Goal: Transaction & Acquisition: Obtain resource

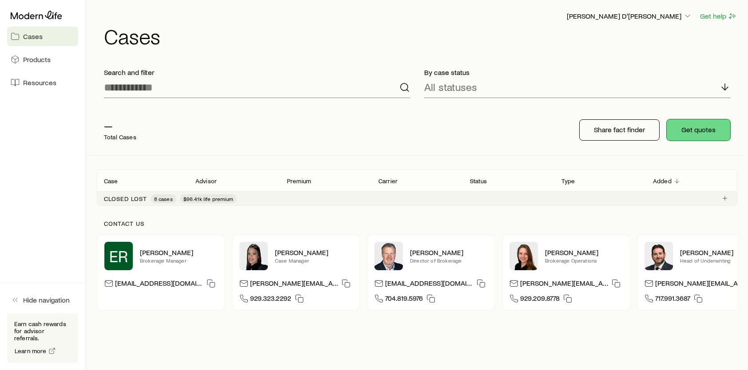
click at [688, 127] on button "Get quotes" at bounding box center [699, 129] width 64 height 21
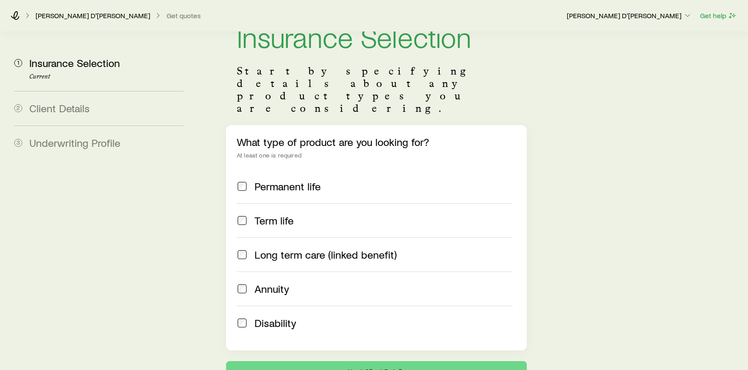
scroll to position [44, 0]
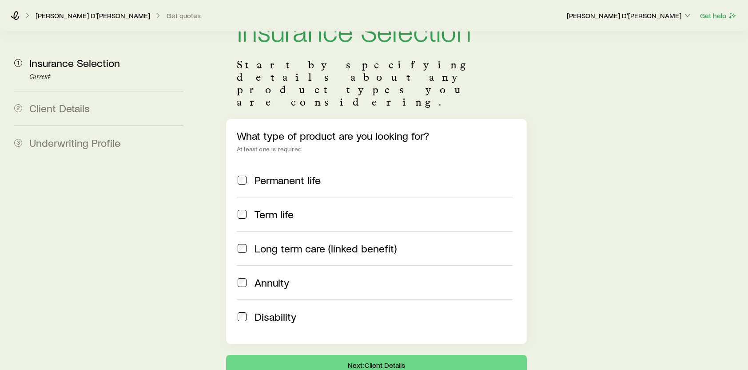
click at [290, 208] on span "Term life" at bounding box center [273, 214] width 39 height 12
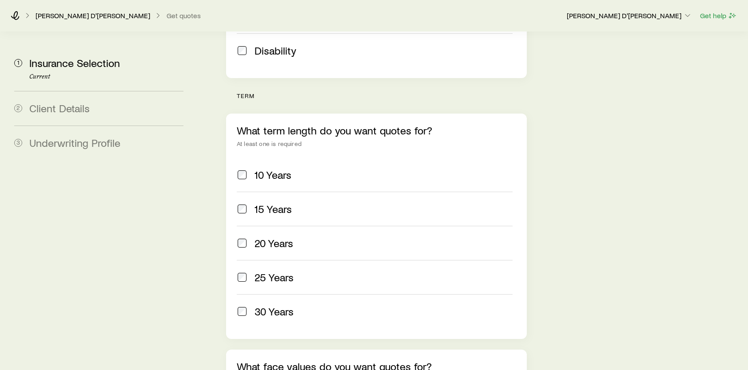
click at [339, 169] on div "10 Years" at bounding box center [383, 175] width 258 height 12
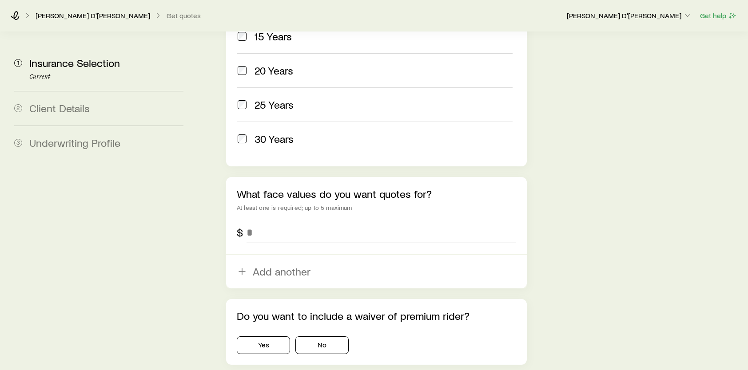
scroll to position [489, 0]
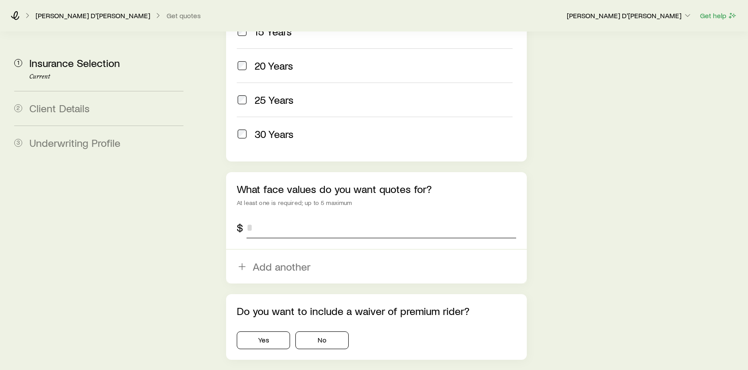
click at [348, 217] on input "tel" at bounding box center [381, 227] width 270 height 21
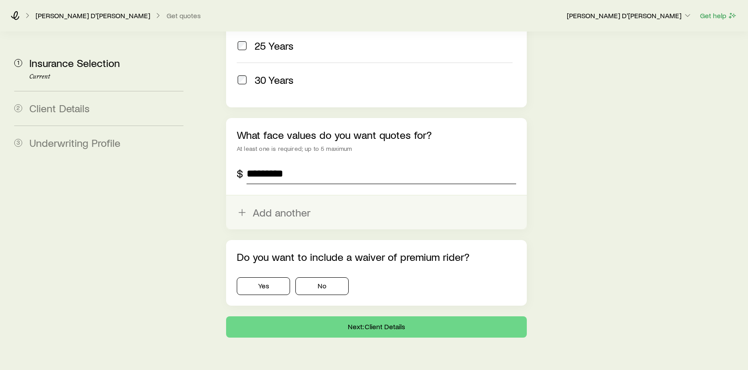
scroll to position [544, 0]
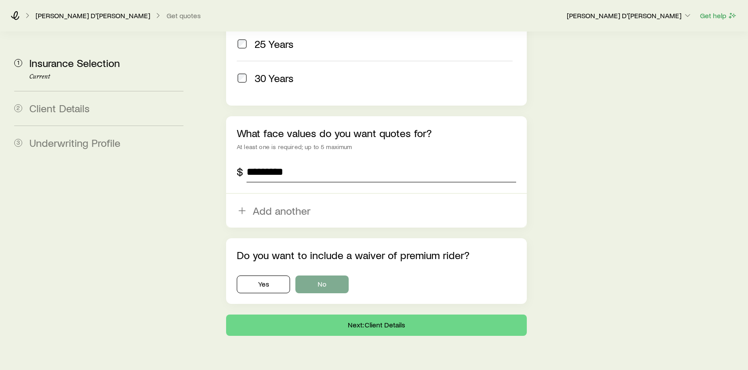
type input "*********"
click at [339, 276] on button "No" at bounding box center [321, 285] width 53 height 18
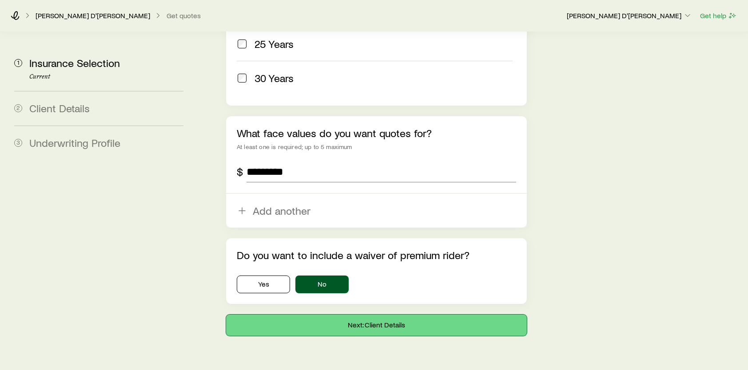
click at [387, 315] on button "Next: Client Details" at bounding box center [376, 325] width 301 height 21
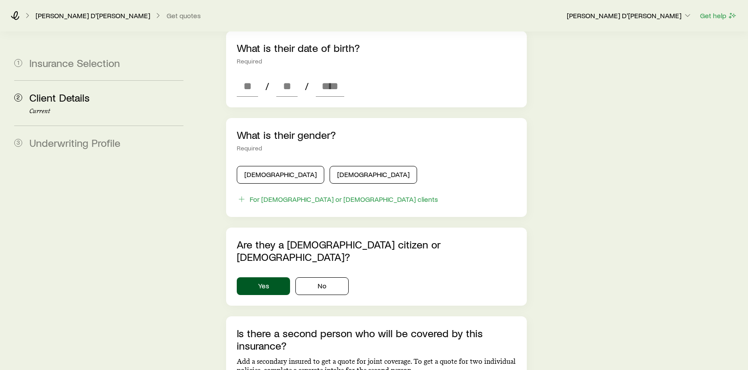
scroll to position [400, 0]
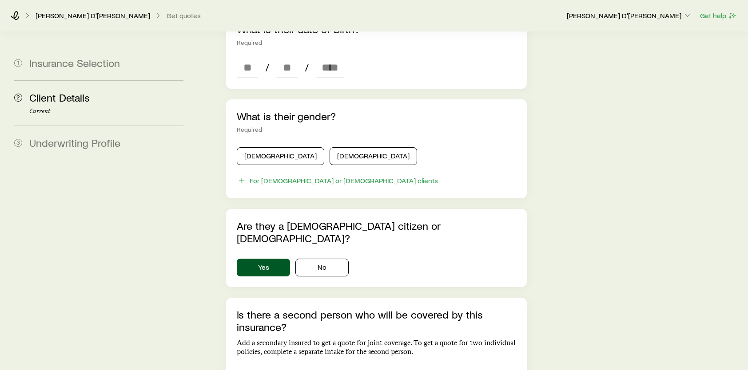
click at [336, 353] on div "Is there a second person who will be covered by this insurance? Add a secondary…" at bounding box center [376, 348] width 301 height 101
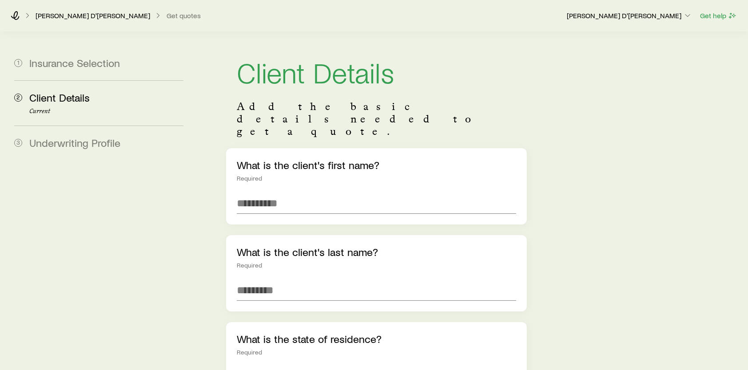
scroll to position [0, 0]
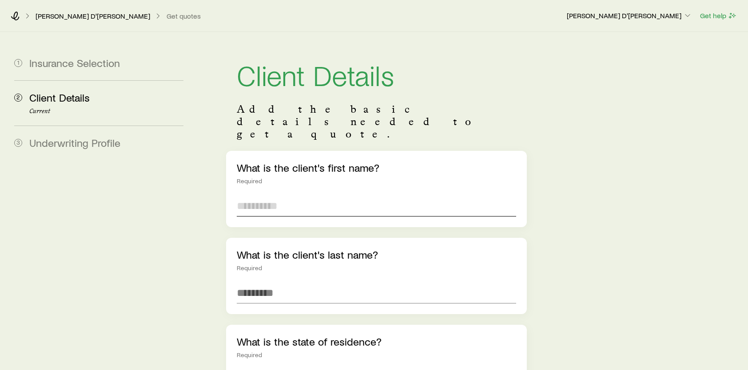
click at [286, 195] on input "text" at bounding box center [376, 205] width 279 height 21
type input "*****"
click at [334, 282] on input "text" at bounding box center [376, 292] width 279 height 21
type input "*****"
drag, startPoint x: 616, startPoint y: 257, endPoint x: 621, endPoint y: 249, distance: 10.0
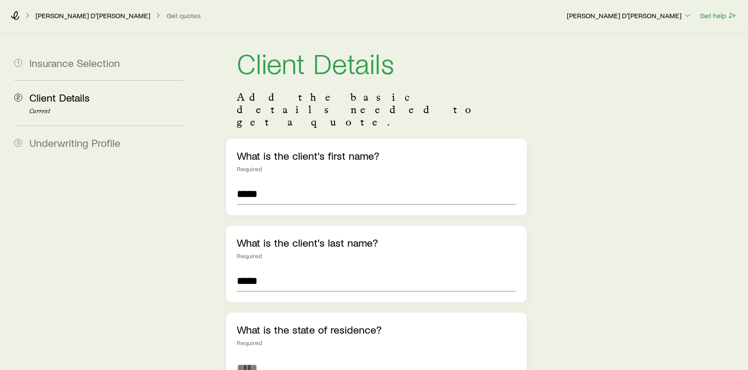
scroll to position [89, 0]
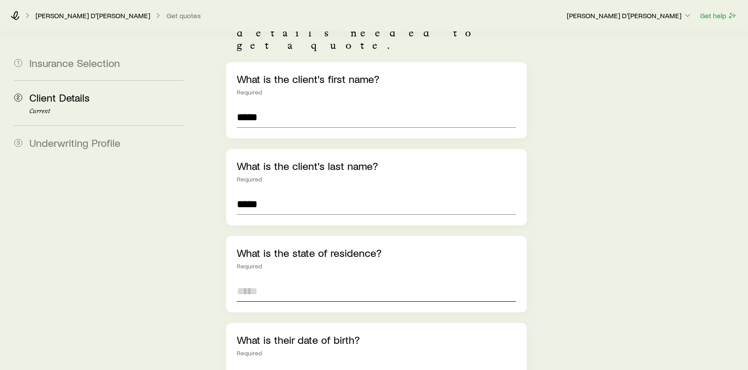
click at [330, 281] on input at bounding box center [376, 291] width 279 height 21
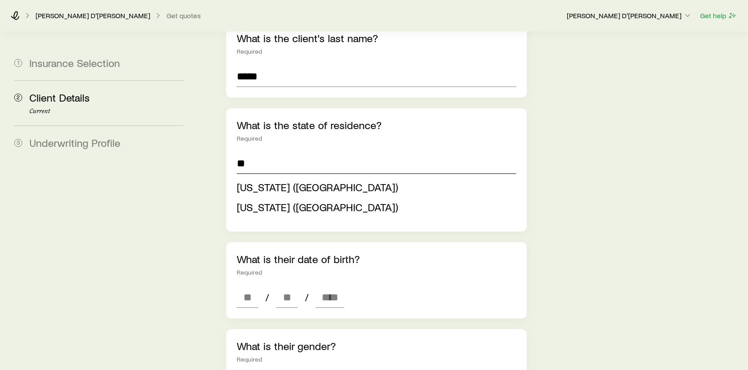
scroll to position [222, 0]
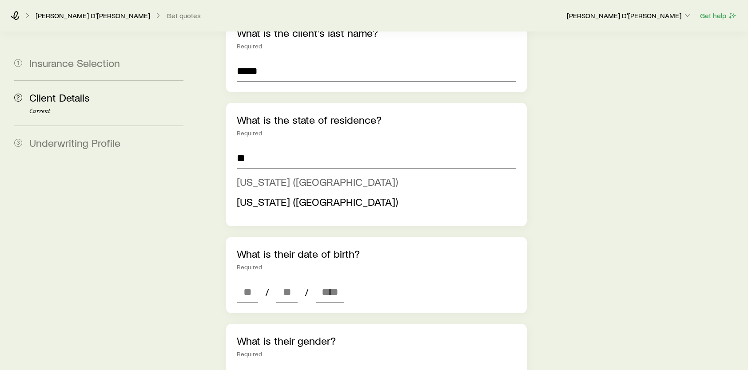
click at [301, 172] on li "[US_STATE] ([GEOGRAPHIC_DATA])" at bounding box center [374, 182] width 274 height 20
type input "**********"
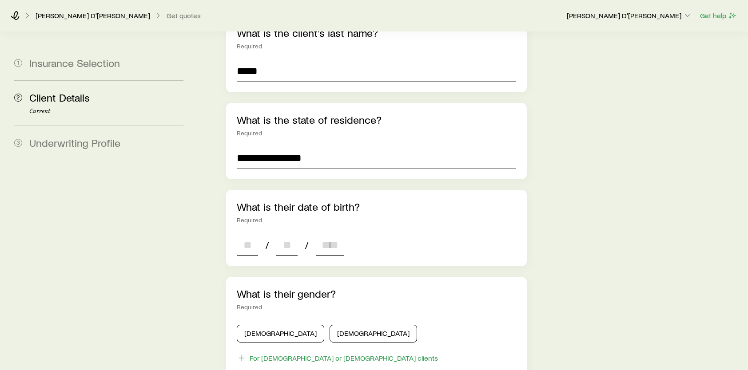
click at [245, 234] on input at bounding box center [247, 244] width 21 height 21
type input "**"
type input "****"
type input "*"
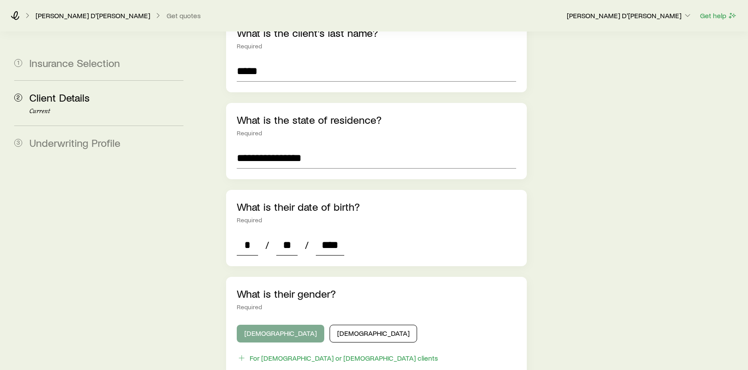
type input "****"
click at [274, 325] on button "[DEMOGRAPHIC_DATA]" at bounding box center [280, 334] width 87 height 18
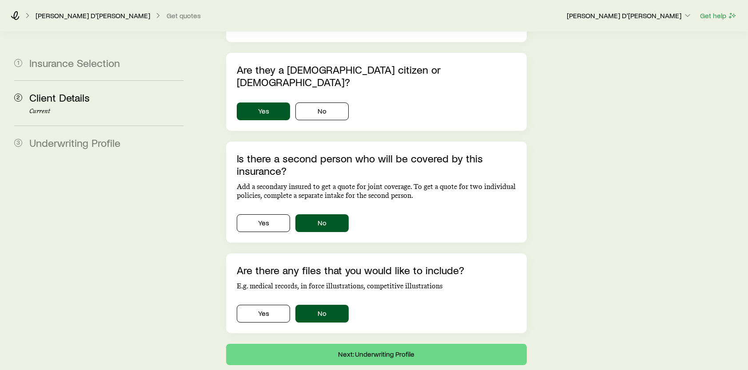
scroll to position [574, 0]
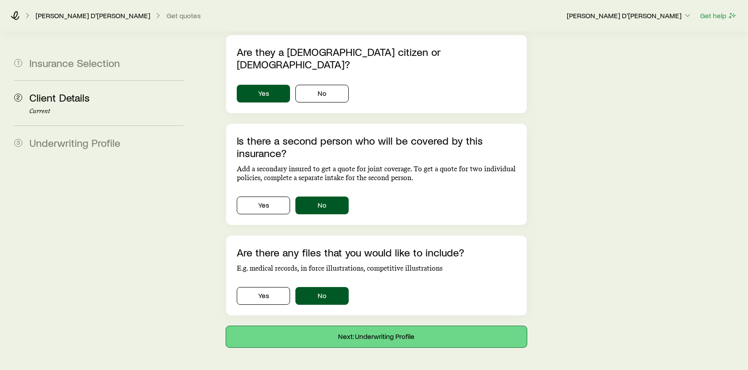
click at [382, 326] on button "Next: Underwriting Profile" at bounding box center [376, 336] width 301 height 21
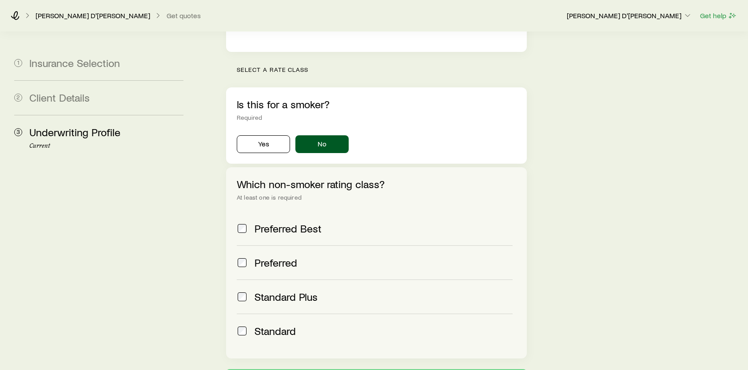
scroll to position [266, 0]
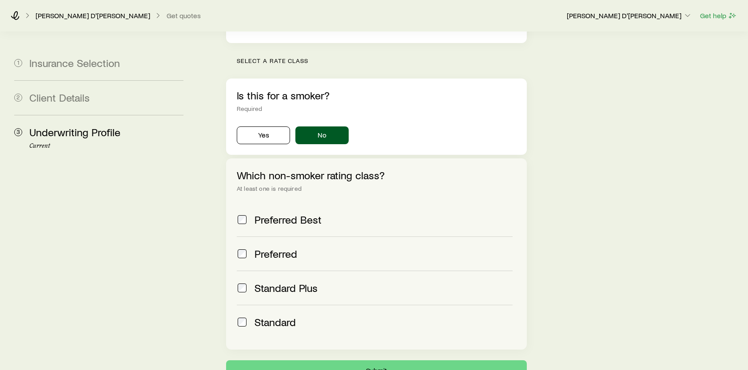
click at [282, 316] on span "Standard" at bounding box center [274, 322] width 41 height 12
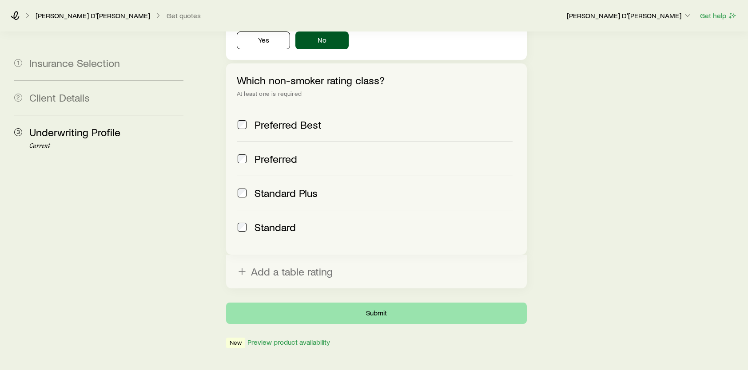
scroll to position [362, 0]
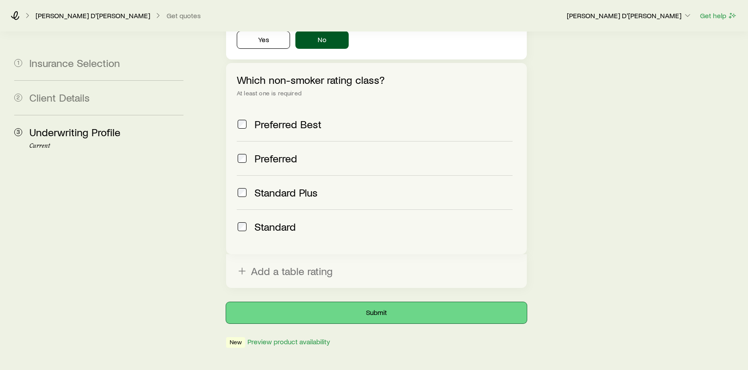
click at [385, 302] on button "Submit" at bounding box center [376, 312] width 301 height 21
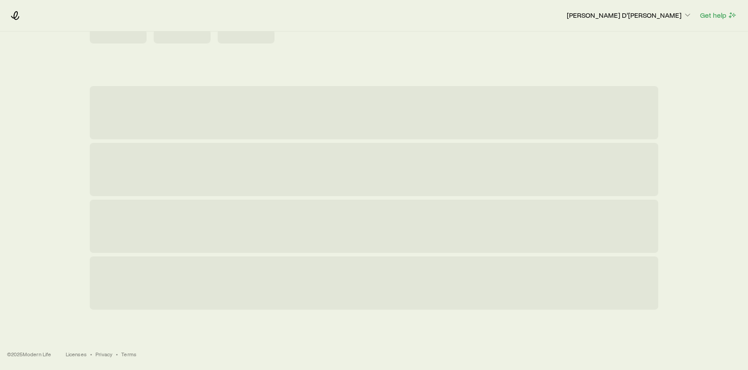
scroll to position [0, 0]
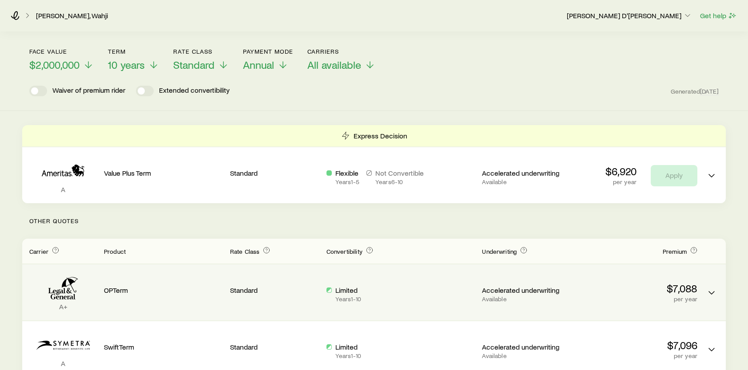
scroll to position [32, 0]
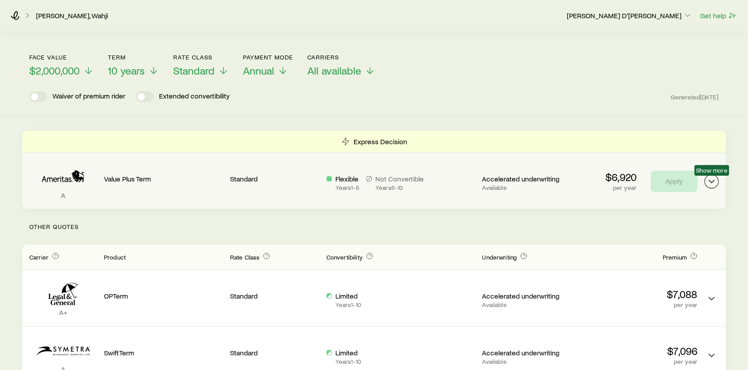
click at [711, 186] on icon "Term quotes" at bounding box center [711, 181] width 11 height 11
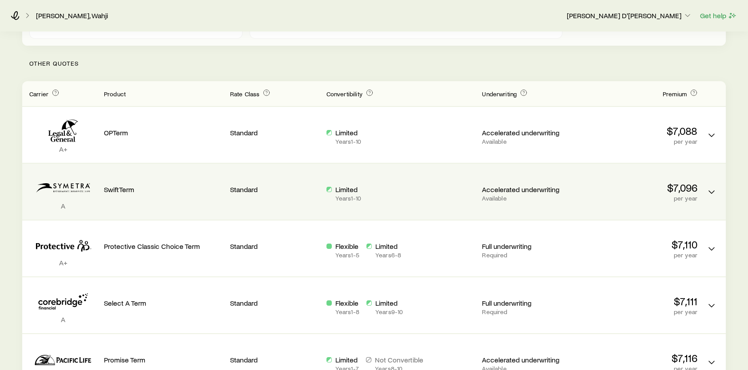
scroll to position [298, 0]
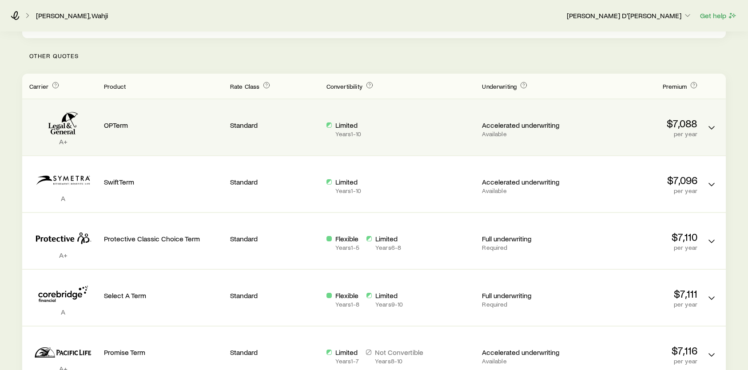
click at [125, 128] on p "OPTerm" at bounding box center [163, 125] width 119 height 9
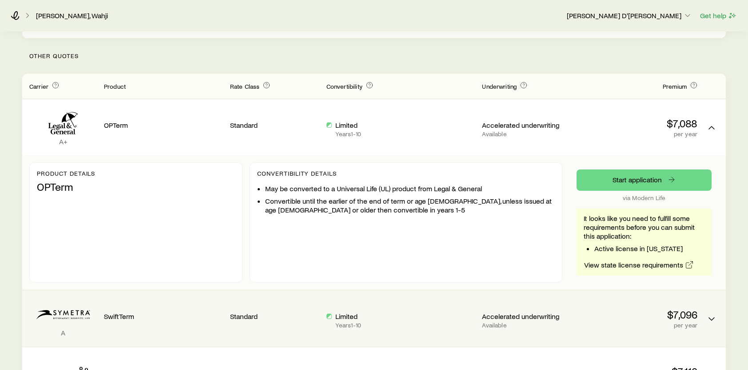
click at [133, 319] on p "SwiftTerm" at bounding box center [163, 316] width 119 height 9
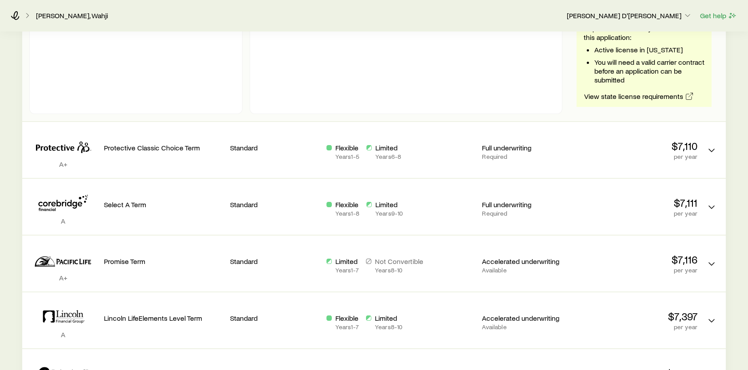
scroll to position [698, 0]
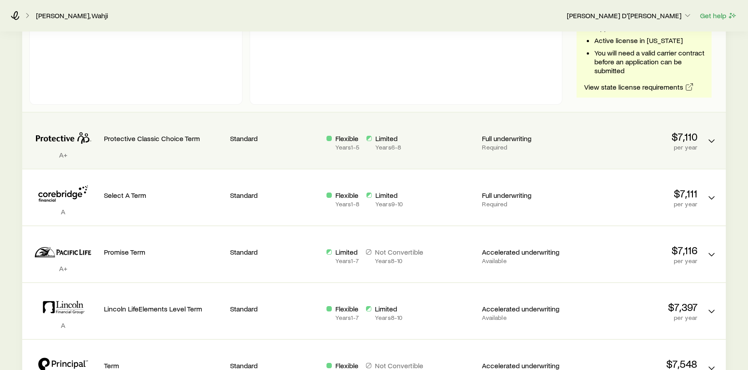
click at [200, 136] on p "Protective Classic Choice Term" at bounding box center [163, 138] width 119 height 9
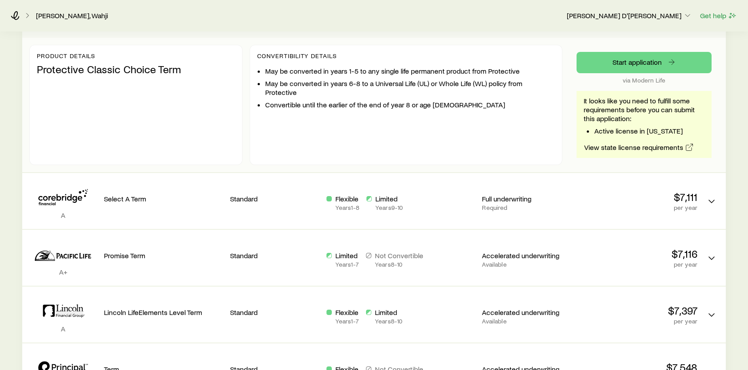
scroll to position [831, 0]
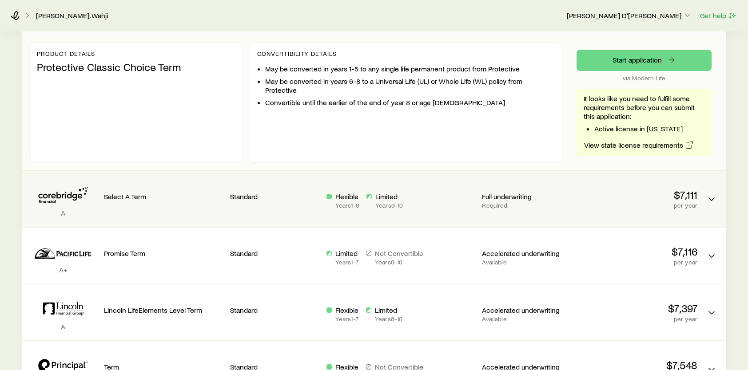
click at [215, 208] on div "Select A Term" at bounding box center [163, 199] width 119 height 42
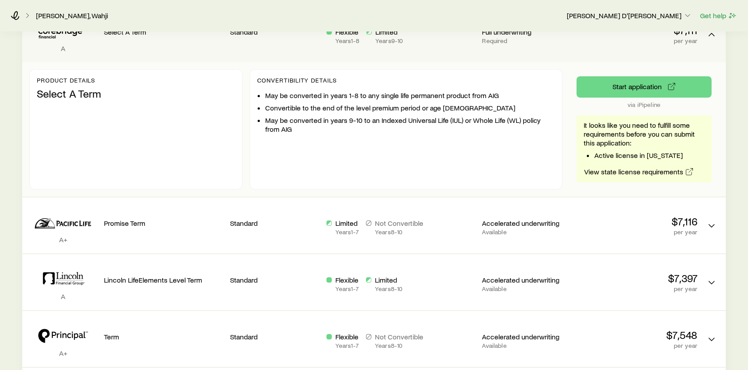
scroll to position [1009, 0]
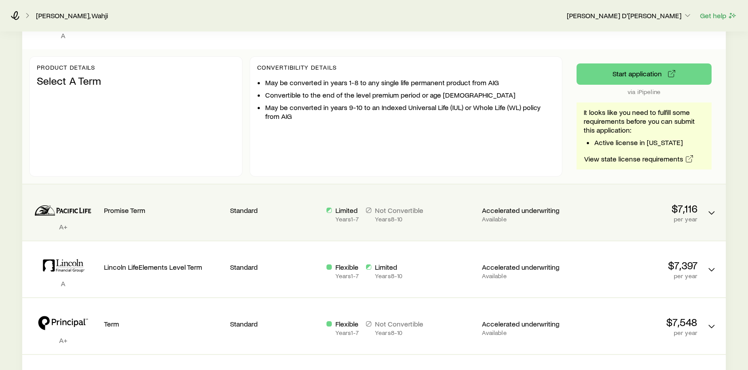
click at [391, 219] on p "Years 8 - 10" at bounding box center [399, 219] width 48 height 7
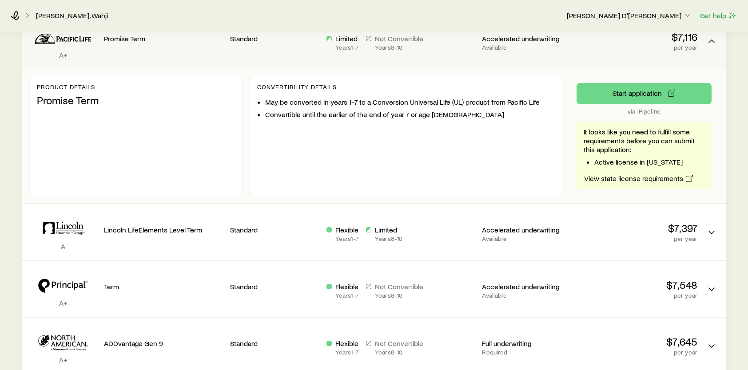
scroll to position [1186, 0]
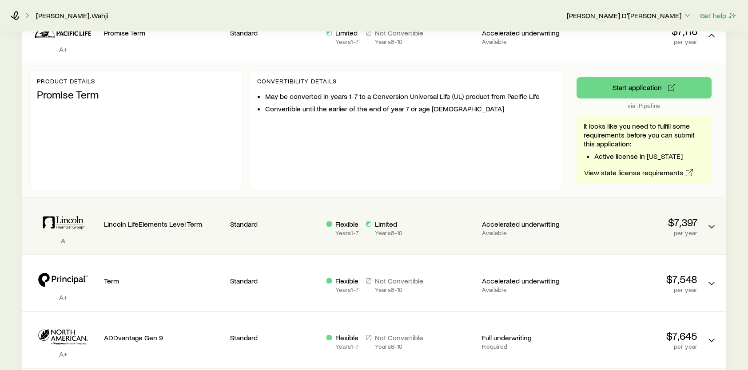
click at [372, 215] on div "Flexible Years 1 - 7 Limited Years 8 - 10" at bounding box center [400, 227] width 149 height 42
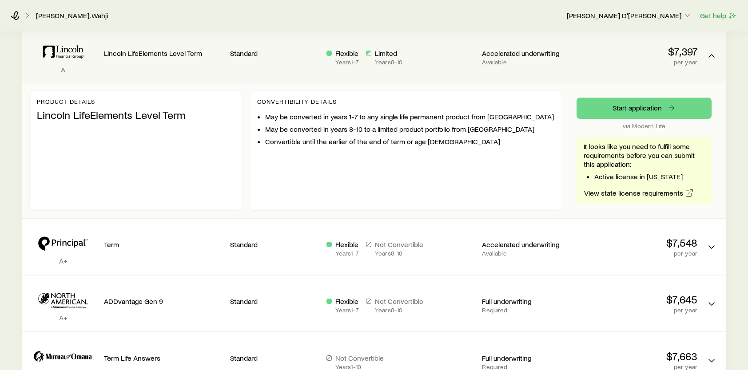
scroll to position [1364, 0]
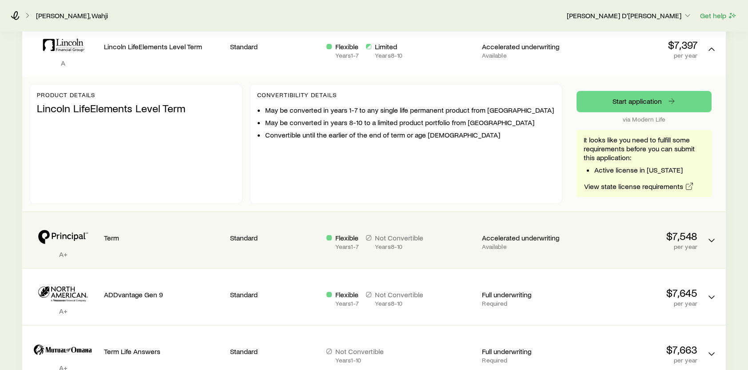
click at [105, 239] on div "Term" at bounding box center [163, 240] width 119 height 42
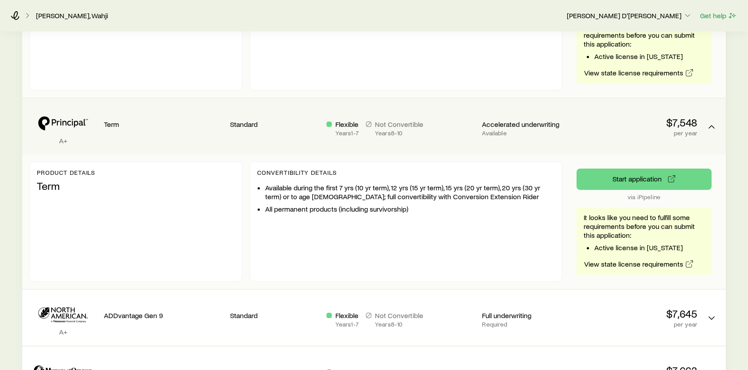
scroll to position [1497, 0]
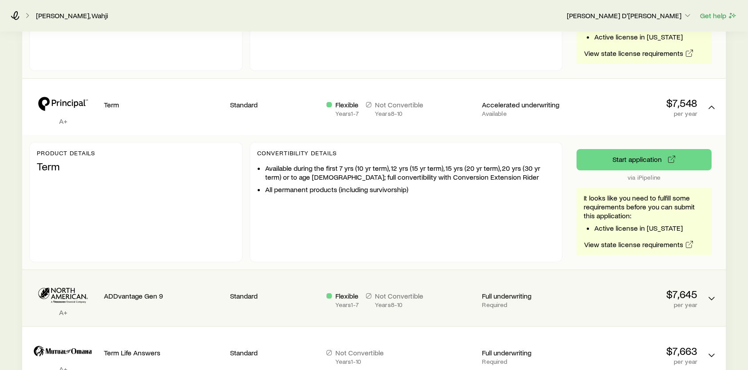
click at [204, 295] on p "ADDvantage Gen 9" at bounding box center [163, 296] width 119 height 9
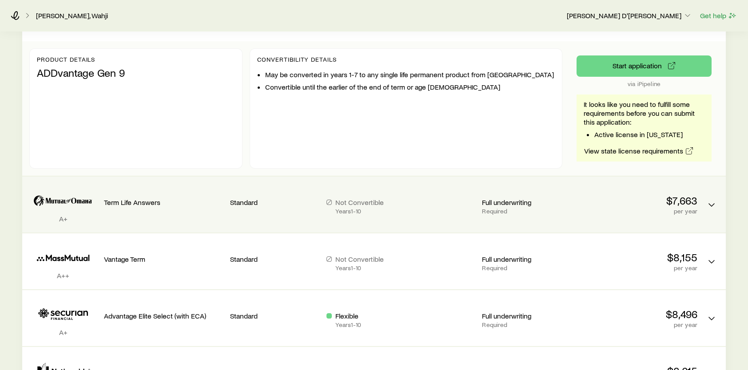
scroll to position [1808, 0]
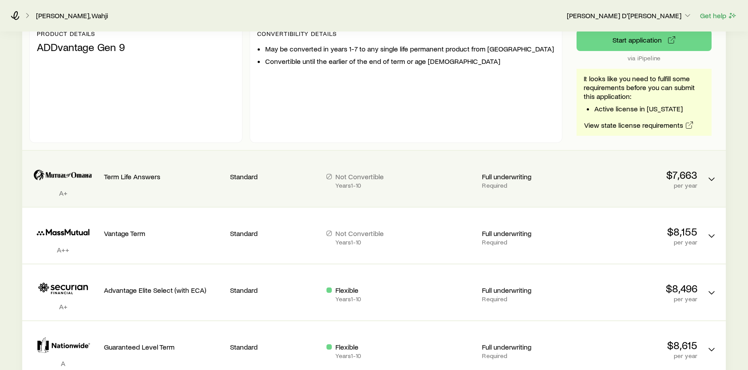
click at [262, 182] on div "Standard" at bounding box center [274, 175] width 89 height 35
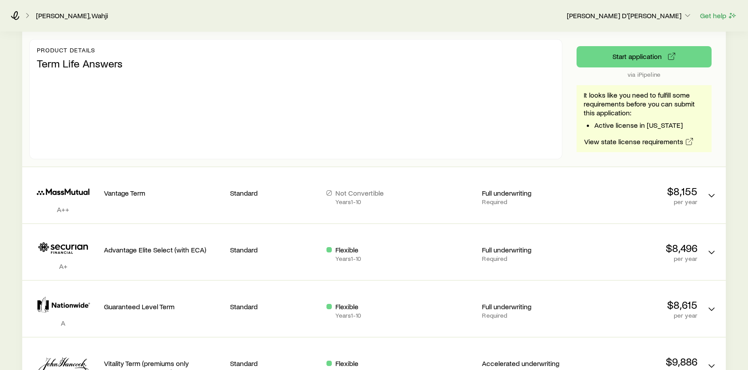
scroll to position [1986, 0]
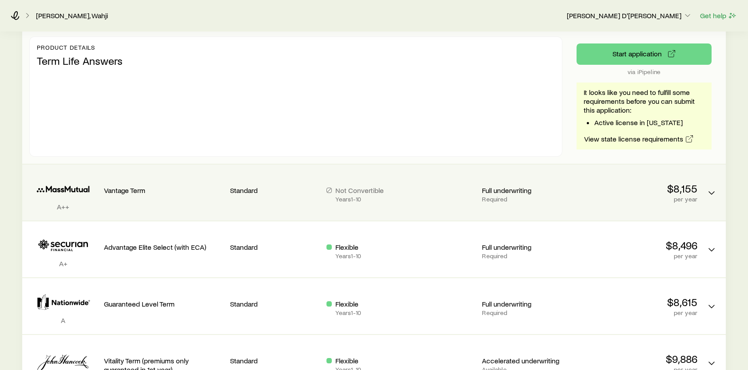
click at [257, 200] on div "Standard" at bounding box center [274, 189] width 89 height 35
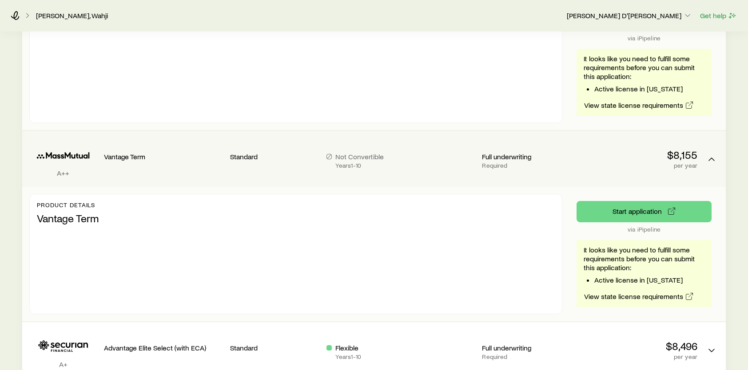
scroll to position [2163, 0]
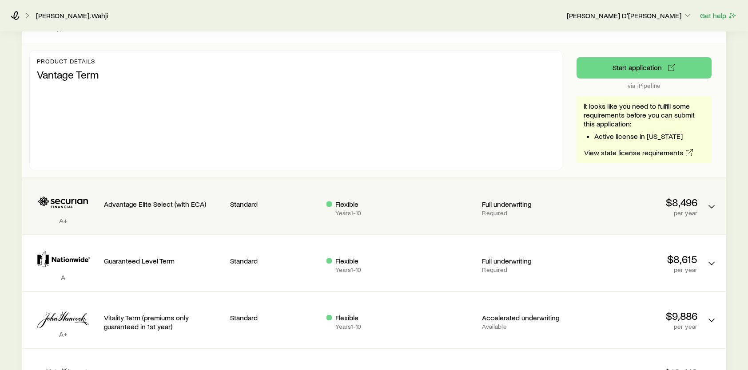
click at [257, 201] on p "Standard" at bounding box center [274, 204] width 89 height 9
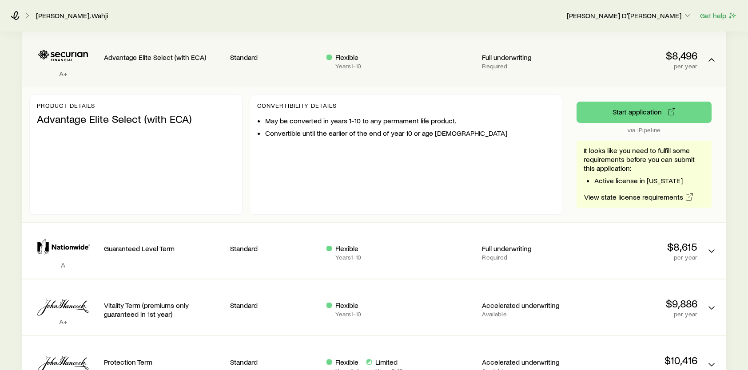
scroll to position [2341, 0]
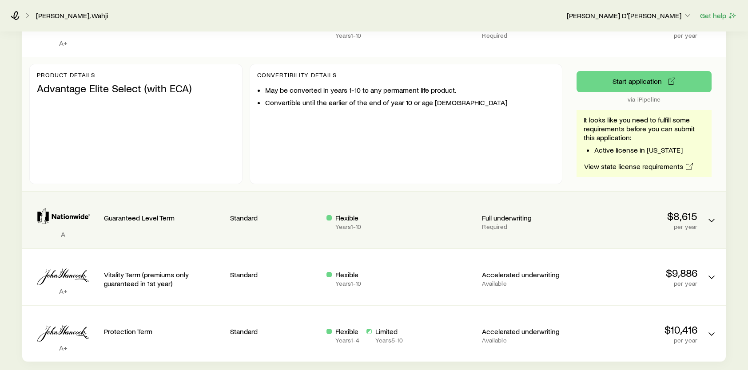
click at [254, 204] on div "Standard" at bounding box center [274, 216] width 89 height 35
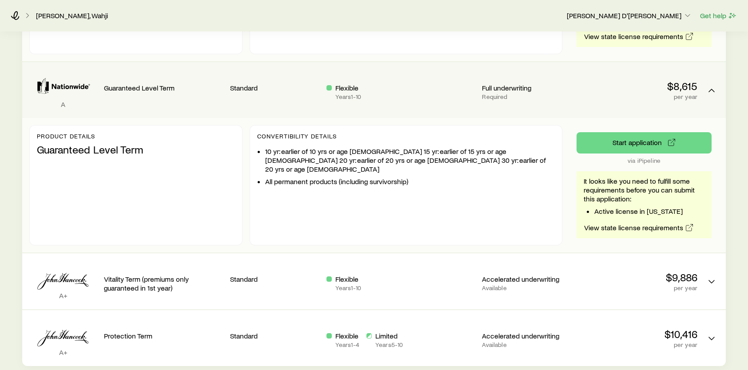
scroll to position [2519, 0]
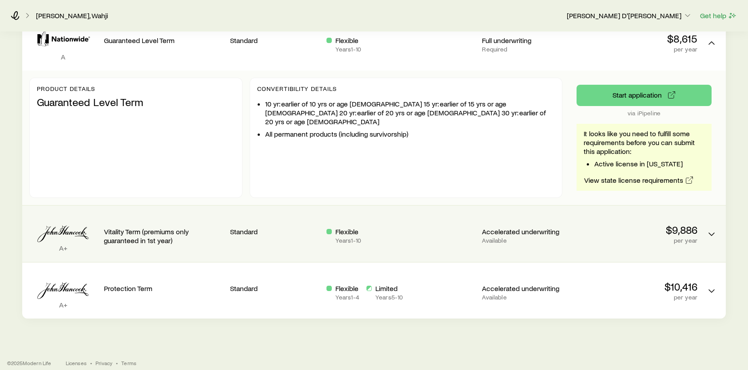
click at [253, 227] on p "Standard" at bounding box center [274, 231] width 89 height 9
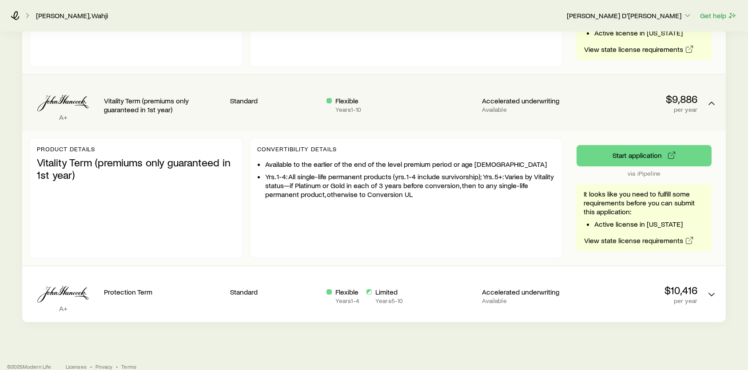
scroll to position [2658, 0]
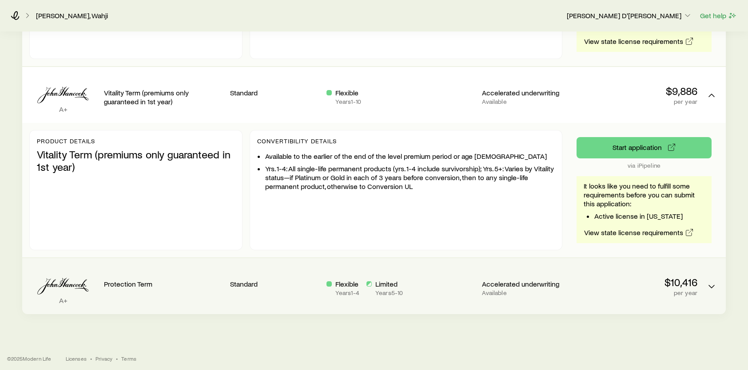
click at [425, 280] on div "Flexible Years 1 - 4 Limited Years 5 - 10" at bounding box center [400, 288] width 149 height 17
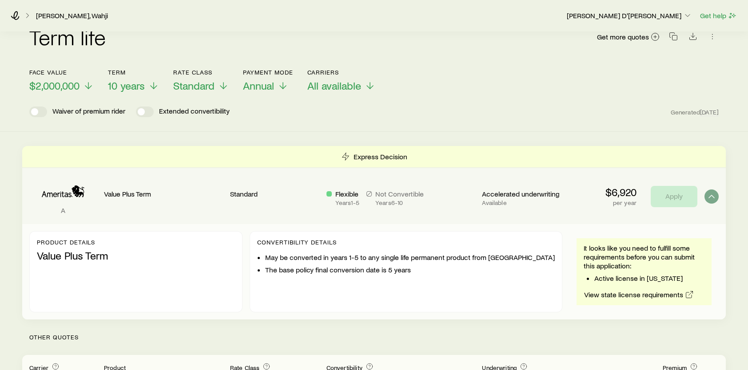
scroll to position [133, 0]
